Goal: Check status: Check status

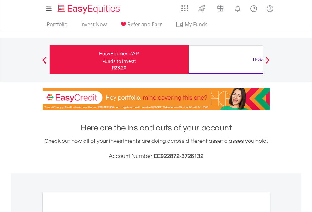
click at [103, 60] on div "Funds to invest:" at bounding box center [119, 61] width 33 height 6
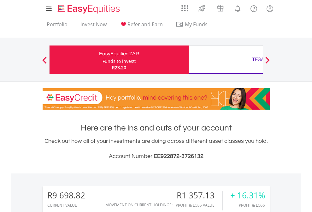
scroll to position [61, 99]
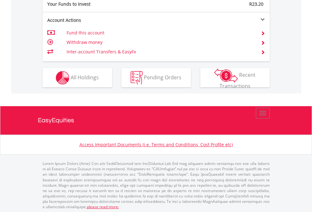
scroll to position [631, 0]
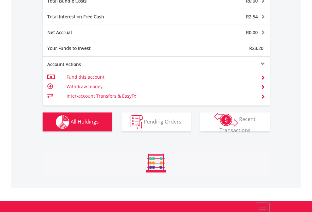
scroll to position [741, 0]
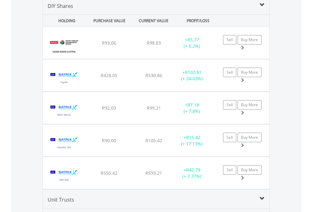
scroll to position [611, 0]
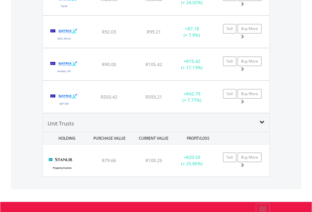
scroll to position [45, 0]
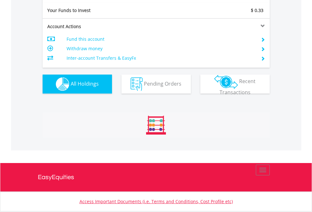
scroll to position [703, 0]
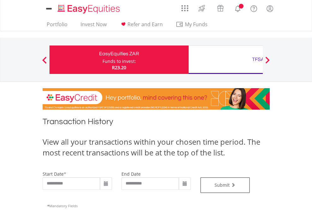
type input "**********"
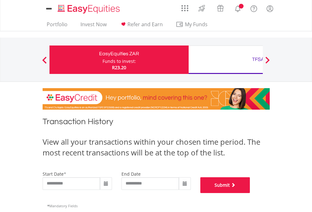
click at [251, 193] on button "Submit" at bounding box center [226, 185] width 50 height 16
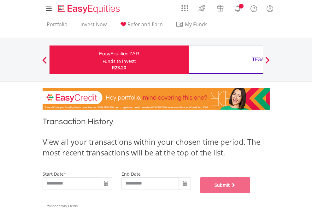
scroll to position [256, 0]
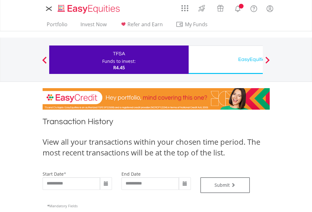
type input "**********"
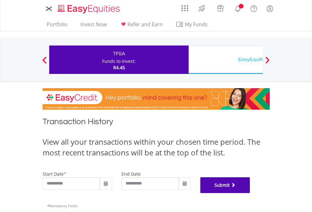
click at [251, 193] on button "Submit" at bounding box center [226, 185] width 50 height 16
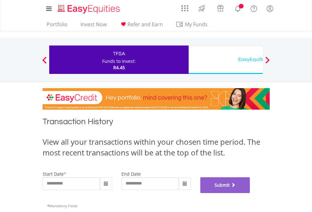
scroll to position [256, 0]
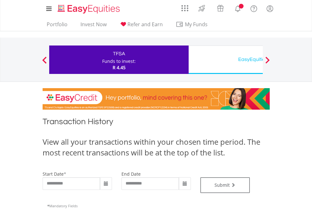
click at [226, 60] on div "EasyEquities USD" at bounding box center [259, 59] width 132 height 9
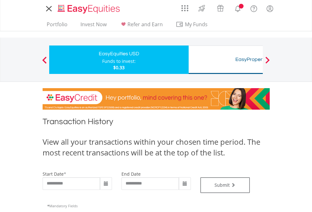
type input "**********"
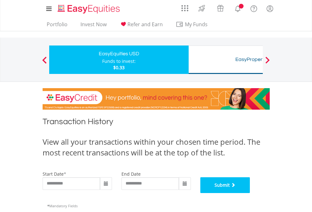
click at [251, 193] on button "Submit" at bounding box center [226, 185] width 50 height 16
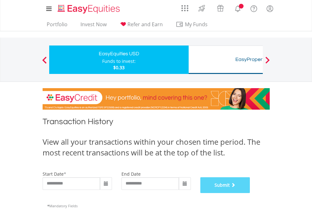
scroll to position [256, 0]
